Goal: Task Accomplishment & Management: Manage account settings

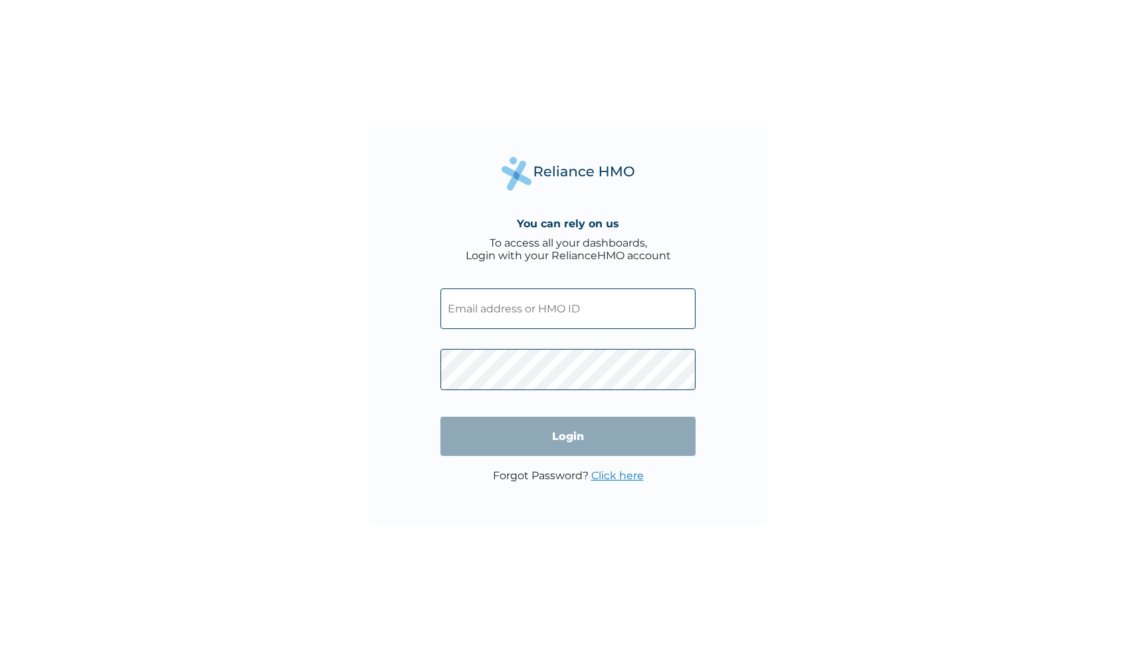
click at [536, 312] on input "text" at bounding box center [567, 308] width 255 height 41
type input "TDP/10923/A"
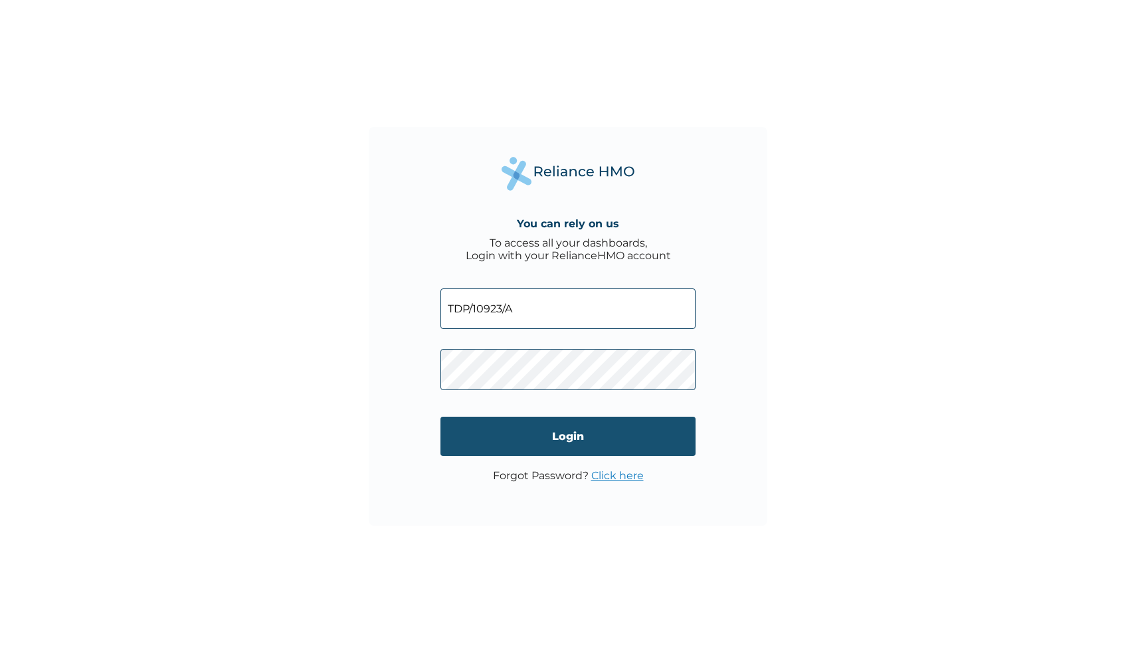
click at [564, 437] on input "Login" at bounding box center [567, 436] width 255 height 39
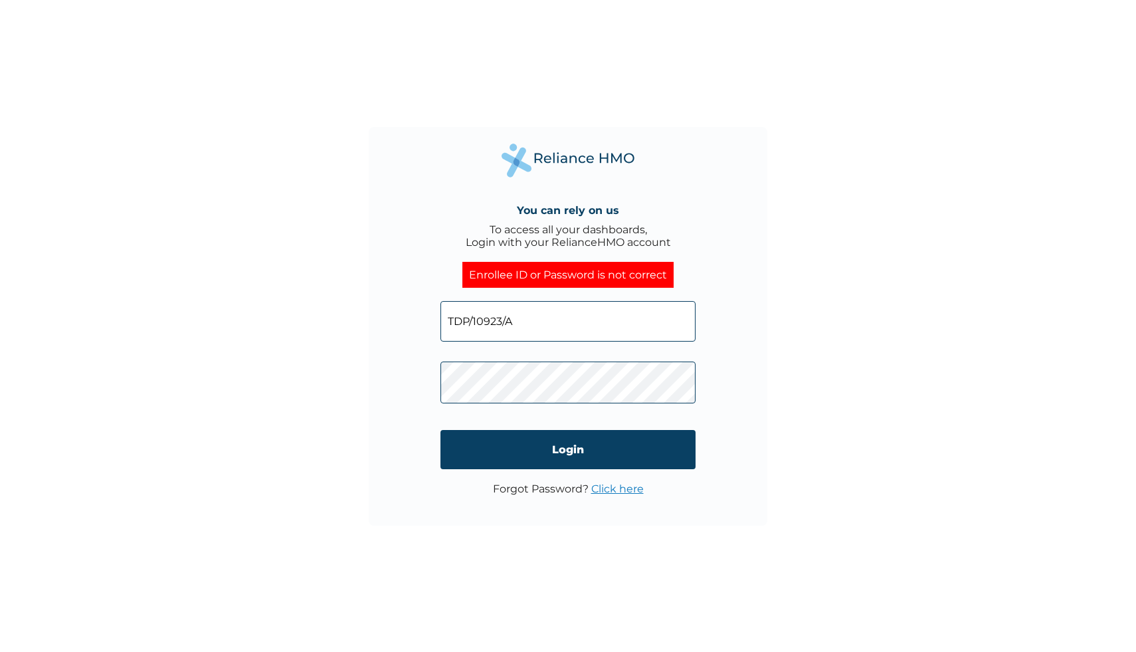
click at [589, 334] on input "TDP/10923/A" at bounding box center [567, 321] width 255 height 41
click at [620, 490] on link "Click here" at bounding box center [617, 488] width 52 height 13
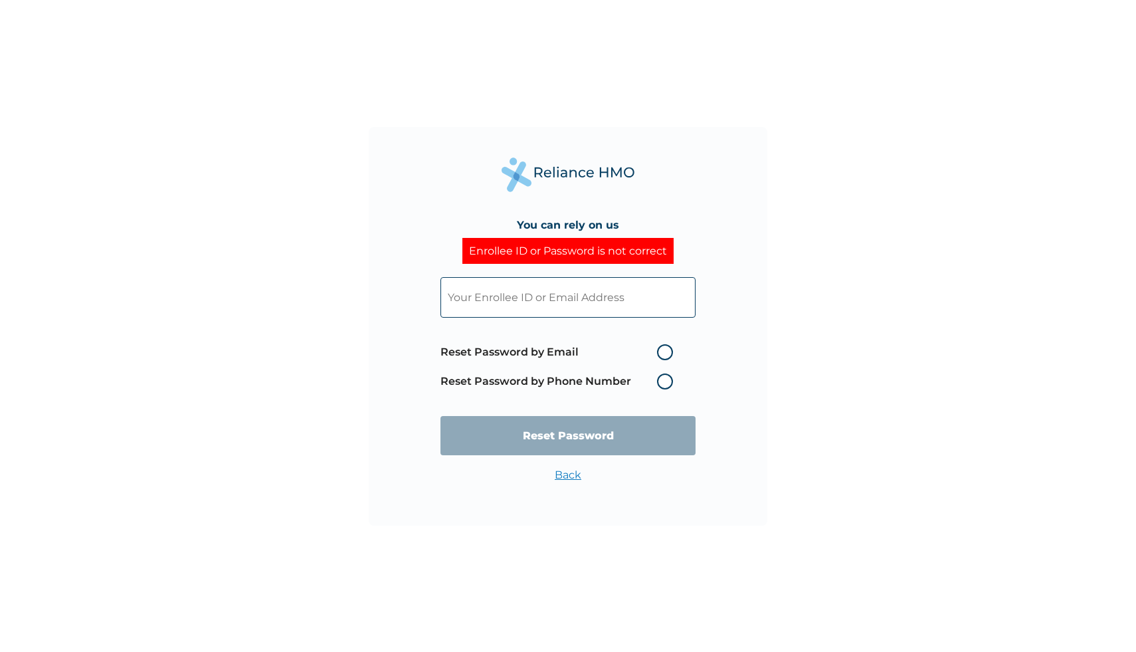
click at [664, 385] on label "Reset Password by Phone Number" at bounding box center [559, 381] width 239 height 16
click at [664, 379] on label "Reset Password by Phone Number" at bounding box center [559, 381] width 239 height 16
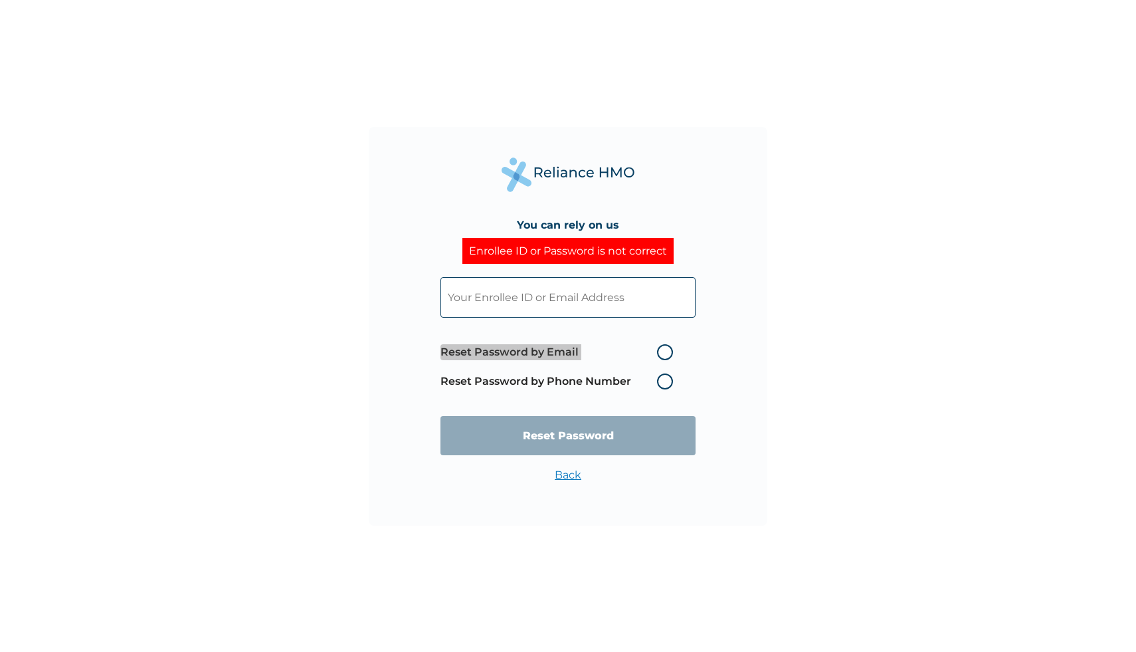
click at [664, 379] on label "Reset Password by Phone Number" at bounding box center [559, 381] width 239 height 16
click at [667, 383] on label "Reset Password by Phone Number" at bounding box center [559, 381] width 239 height 16
click at [590, 294] on input "text" at bounding box center [567, 297] width 255 height 41
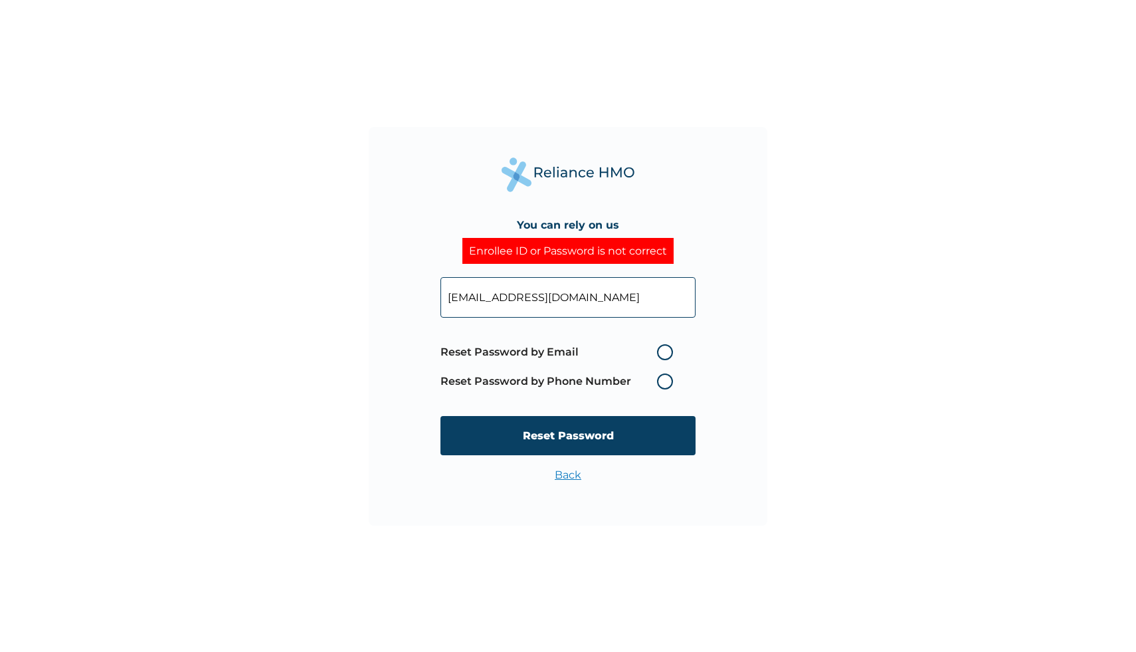
type input "[EMAIL_ADDRESS][DOMAIN_NAME]"
click at [666, 355] on label "Reset Password by Email" at bounding box center [559, 352] width 239 height 16
click at [660, 355] on input "Reset Password by Email" at bounding box center [648, 351] width 21 height 21
radio input "true"
click at [668, 387] on label "Reset Password by Phone Number" at bounding box center [559, 381] width 239 height 16
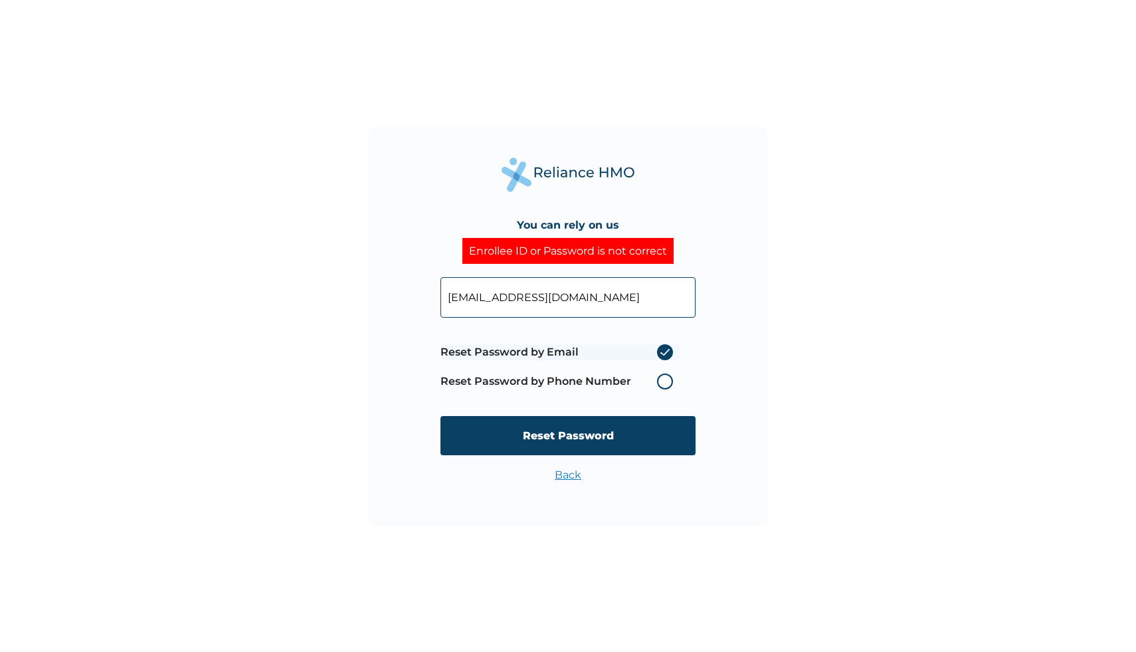
click at [668, 387] on label "Reset Password by Phone Number" at bounding box center [559, 381] width 239 height 16
click at [664, 377] on label "Reset Password by Phone Number" at bounding box center [559, 381] width 239 height 16
click at [662, 353] on label "Reset Password by Email" at bounding box center [559, 352] width 239 height 16
click at [660, 353] on input "Reset Password by Email" at bounding box center [648, 351] width 21 height 21
click at [667, 387] on label "Reset Password by Phone Number" at bounding box center [559, 381] width 239 height 16
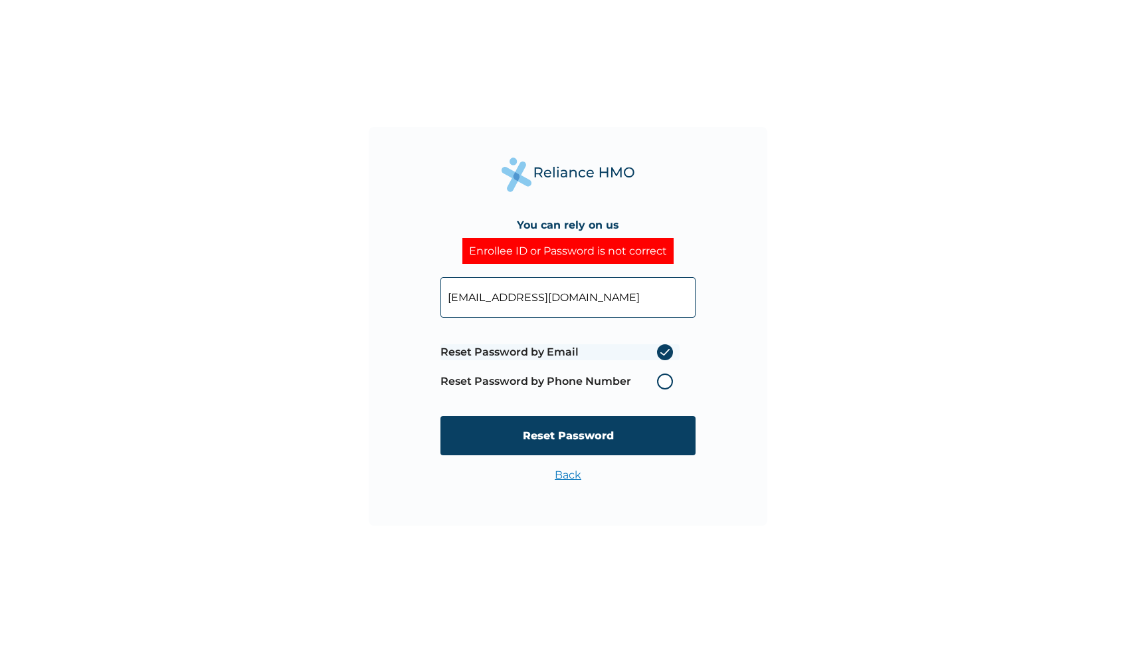
click at [664, 381] on label "Reset Password by Phone Number" at bounding box center [559, 381] width 239 height 16
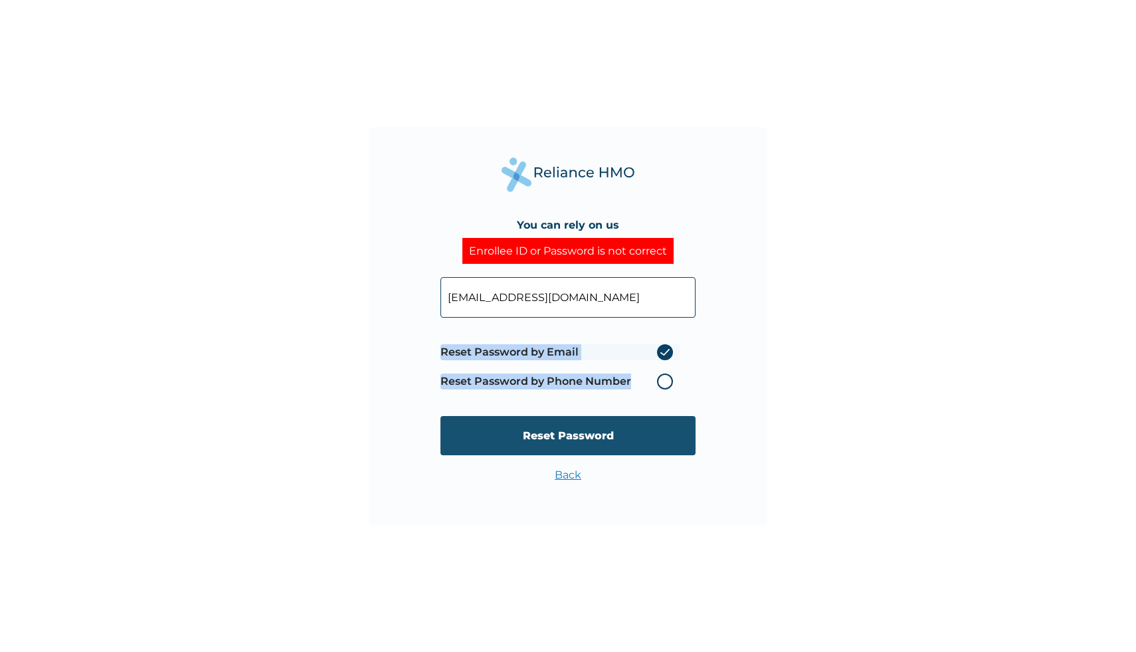
click at [557, 432] on input "Reset Password" at bounding box center [567, 435] width 255 height 39
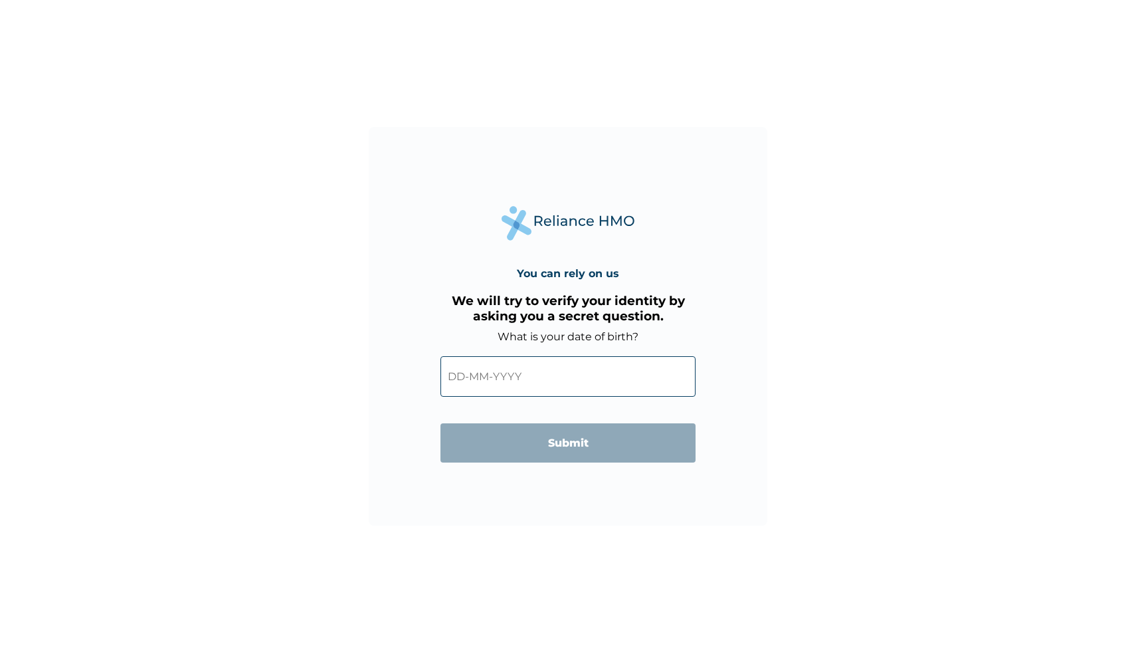
click at [545, 378] on input "text" at bounding box center [567, 376] width 255 height 41
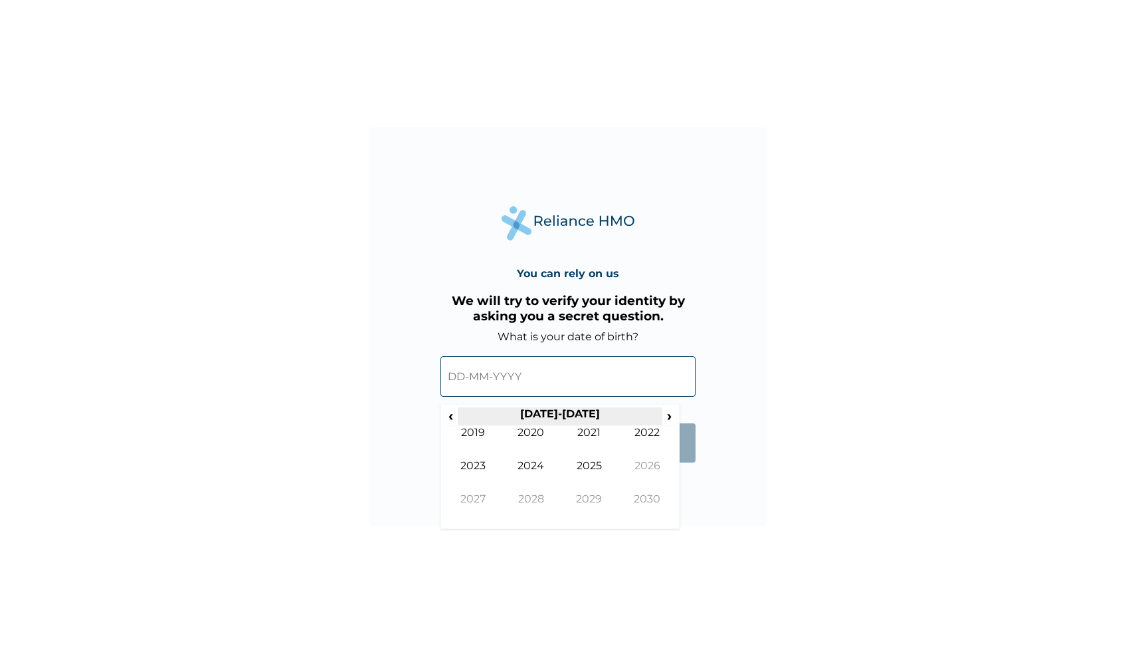
click at [551, 413] on th "2020-2029" at bounding box center [560, 416] width 204 height 19
click at [454, 416] on span "‹" at bounding box center [451, 415] width 14 height 17
click at [658, 430] on td "1992" at bounding box center [647, 442] width 58 height 33
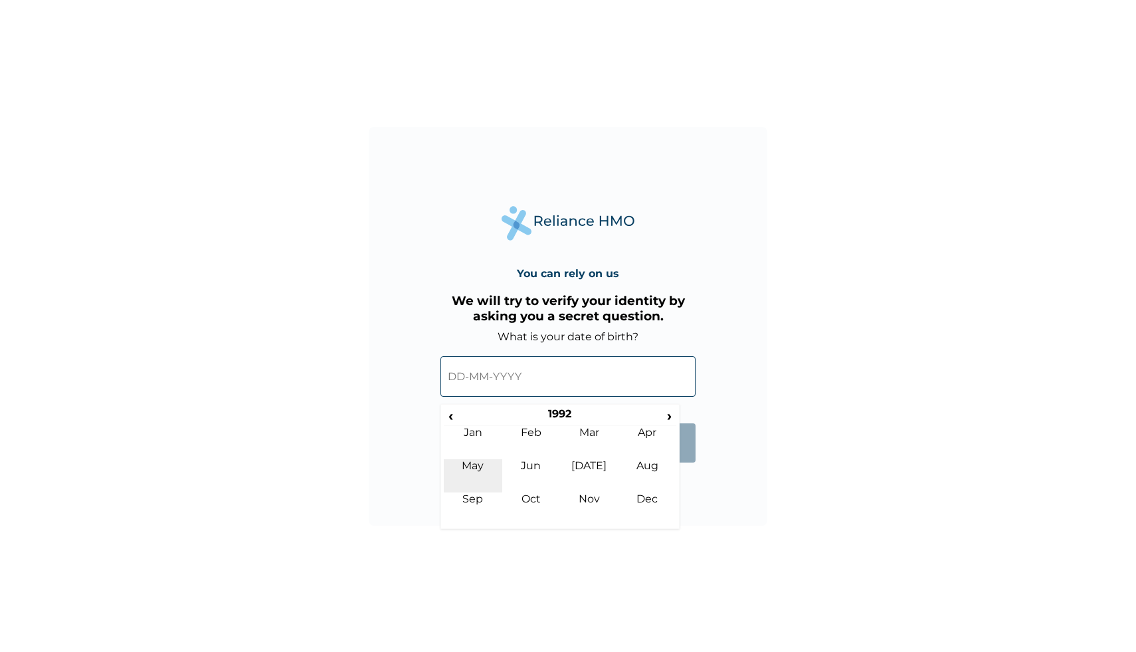
click at [470, 462] on td "May" at bounding box center [473, 475] width 58 height 33
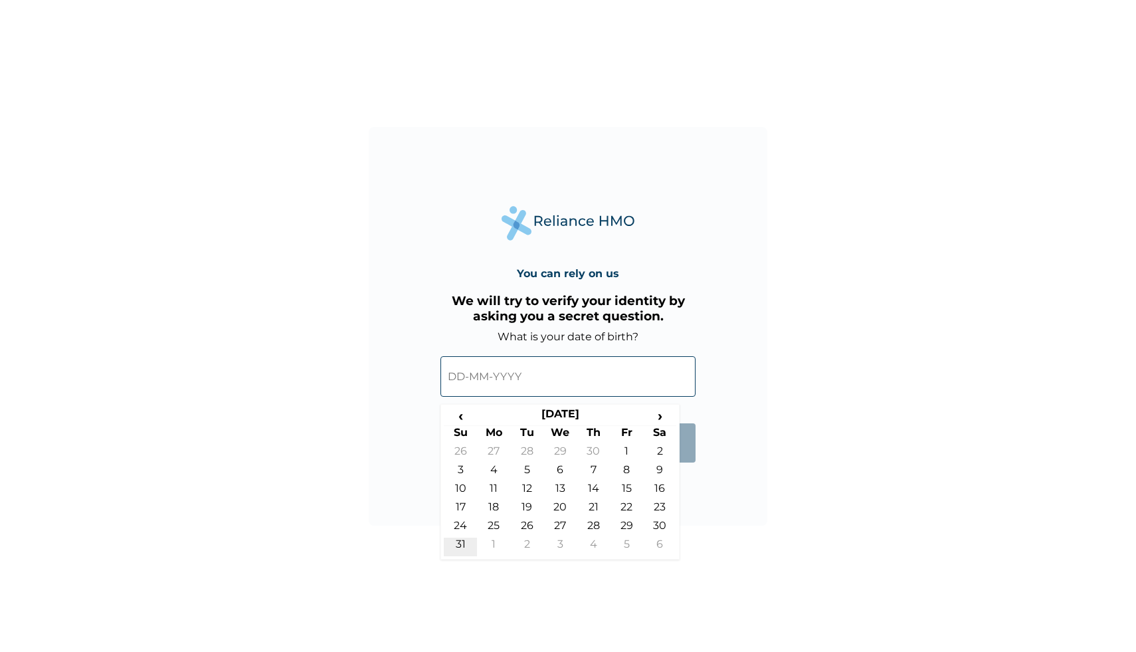
click at [457, 549] on td "31" at bounding box center [460, 546] width 33 height 19
type input "31-05-1992"
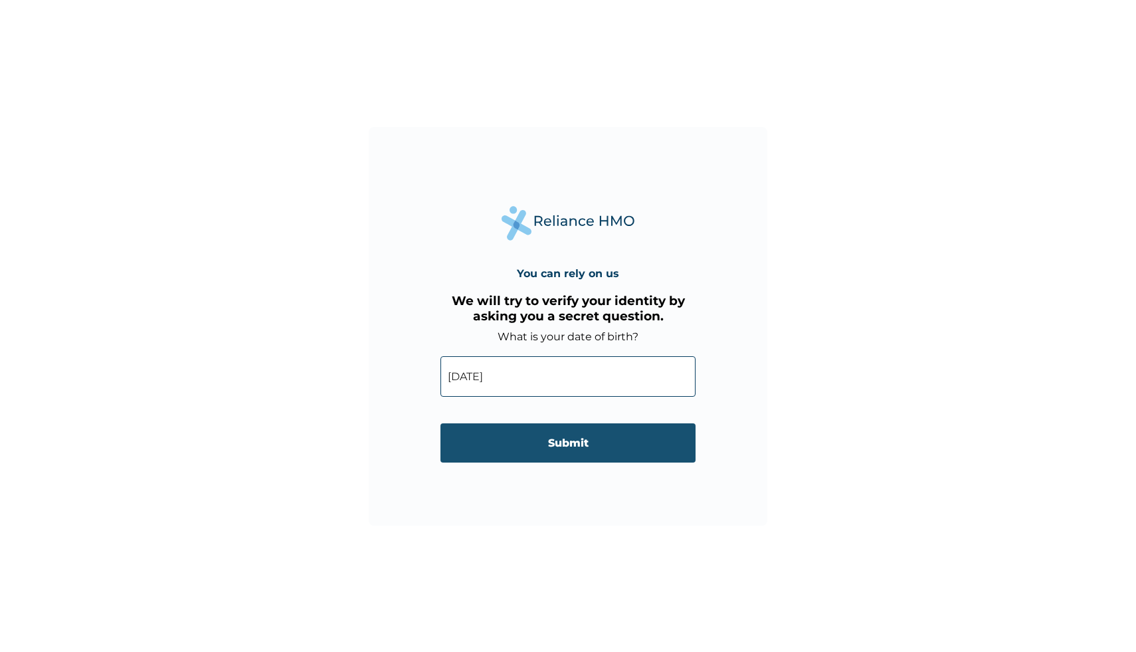
click at [549, 442] on input "Submit" at bounding box center [567, 442] width 255 height 39
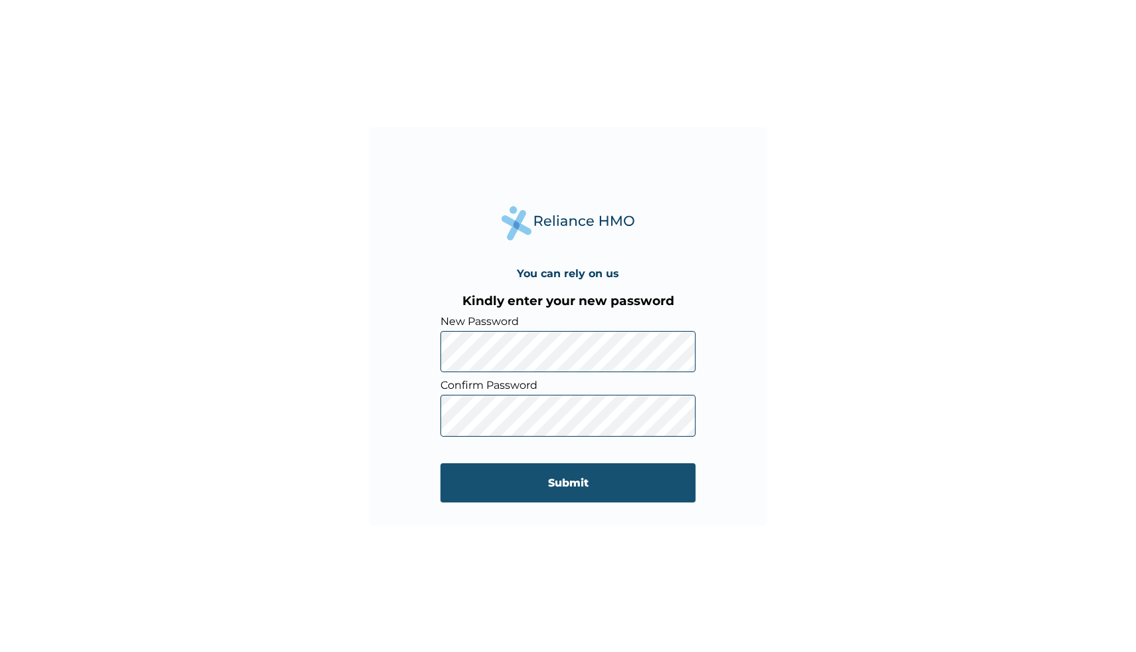
click at [482, 478] on input "Submit" at bounding box center [567, 482] width 255 height 39
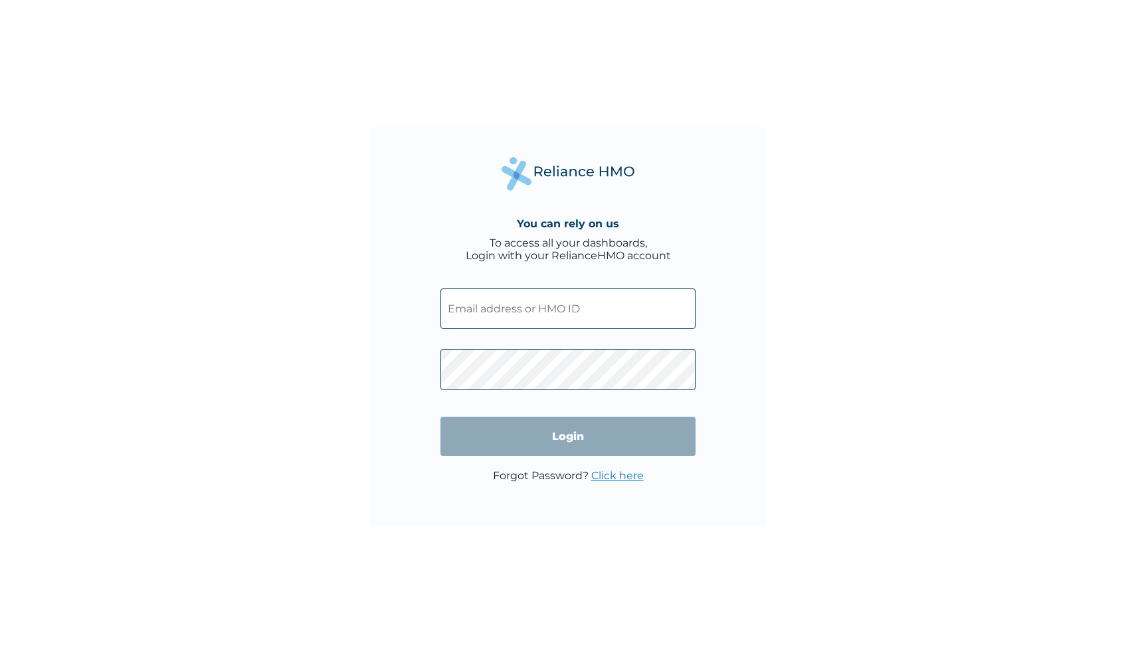
click at [525, 324] on input "text" at bounding box center [567, 308] width 255 height 41
type input "[EMAIL_ADDRESS][DOMAIN_NAME]"
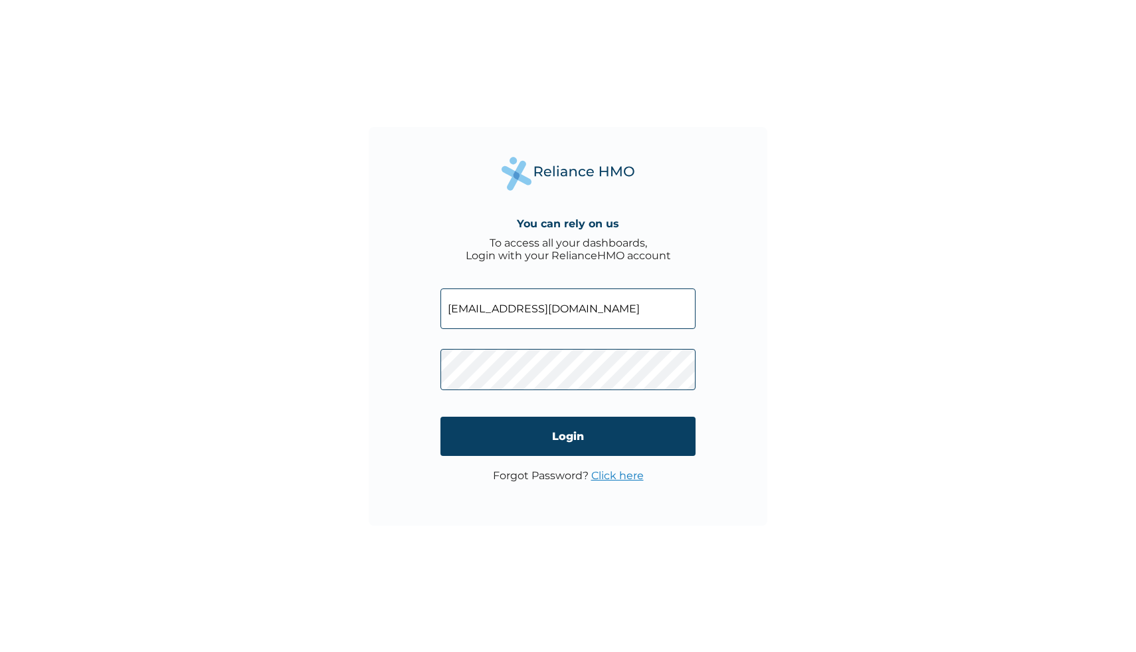
click at [579, 458] on form "[EMAIL_ADDRESS][DOMAIN_NAME] Login" at bounding box center [567, 372] width 255 height 195
click at [575, 440] on input "Login" at bounding box center [567, 436] width 255 height 39
